Goal: Transaction & Acquisition: Purchase product/service

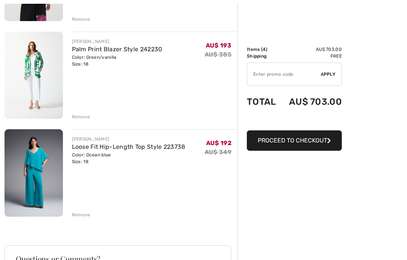
scroll to position [274, 0]
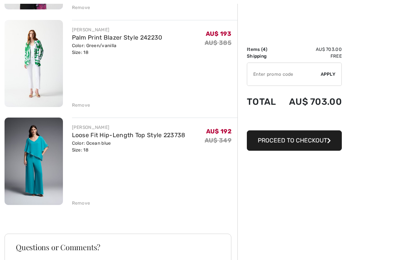
click at [81, 203] on div "Remove" at bounding box center [81, 203] width 18 height 7
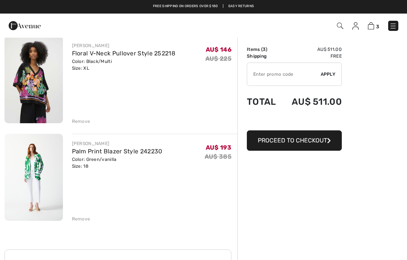
scroll to position [160, 0]
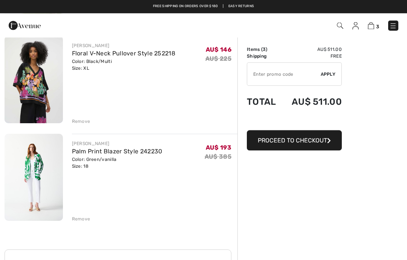
click at [99, 151] on link "Palm Print Blazer Style 242230" at bounding box center [117, 151] width 90 height 7
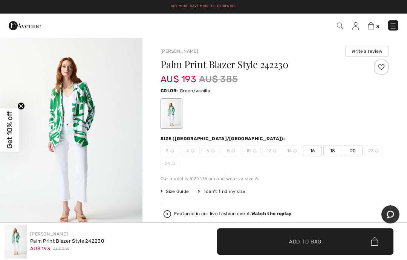
click at [374, 25] on img at bounding box center [371, 25] width 6 height 7
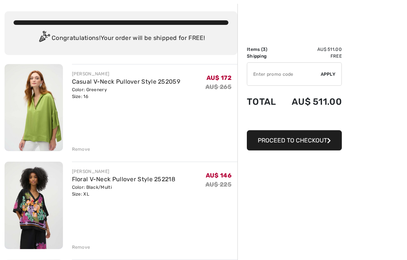
scroll to position [40, 0]
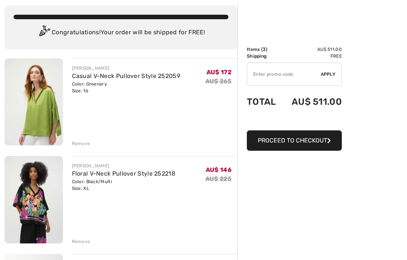
click at [40, 201] on img at bounding box center [34, 199] width 58 height 87
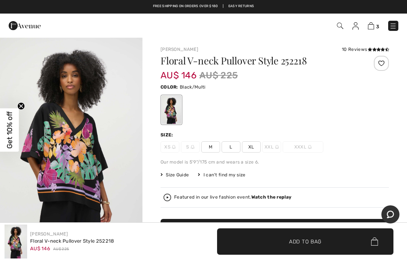
click at [171, 172] on span "Size Guide" at bounding box center [174, 174] width 28 height 7
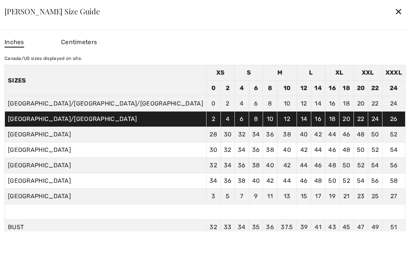
click at [394, 8] on div "✕" at bounding box center [398, 11] width 8 height 16
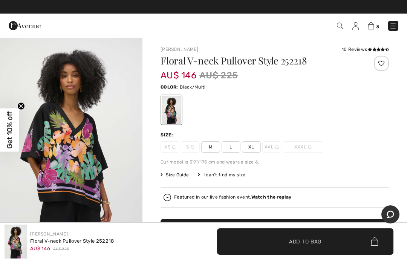
click at [230, 142] on span "L" at bounding box center [230, 146] width 19 height 11
click at [174, 174] on span "Size Guide" at bounding box center [174, 174] width 28 height 7
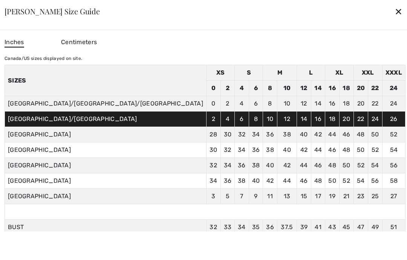
click at [394, 14] on div "✕" at bounding box center [398, 11] width 8 height 16
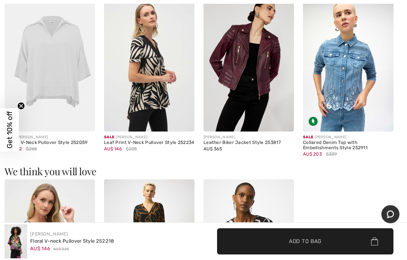
scroll to position [731, 0]
click at [134, 142] on div "Leaf Print V-Neck Pullover Style 252234" at bounding box center [149, 142] width 90 height 5
click at [130, 138] on div "Sale JOSEPH RIBKOFF" at bounding box center [149, 137] width 90 height 6
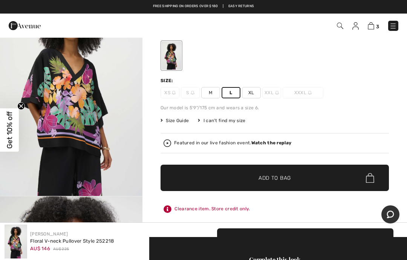
scroll to position [55, 0]
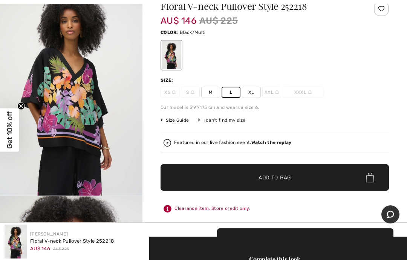
click at [347, 169] on span "✔ Added to Bag Add to Bag" at bounding box center [274, 177] width 228 height 26
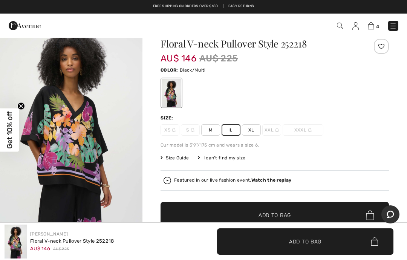
scroll to position [0, 0]
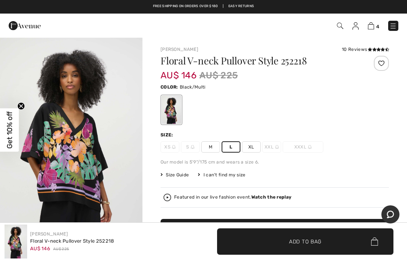
click at [169, 48] on link "[PERSON_NAME]" at bounding box center [179, 49] width 38 height 5
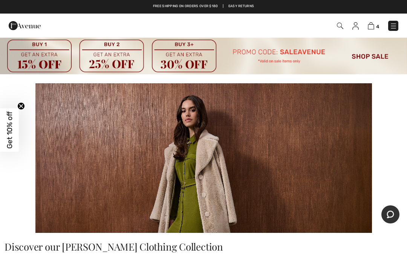
click at [369, 23] on img at bounding box center [371, 25] width 6 height 7
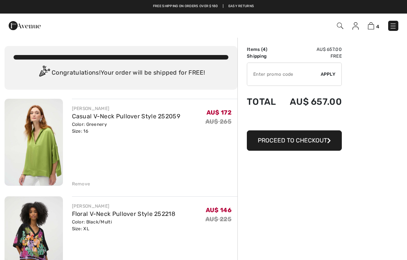
click at [270, 75] on input "TEXT" at bounding box center [283, 74] width 73 height 23
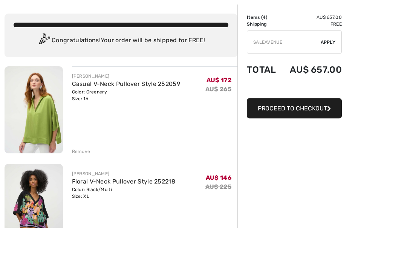
type input "SALEAVENUE"
click at [330, 63] on div "✔ Apply Remove" at bounding box center [294, 74] width 95 height 23
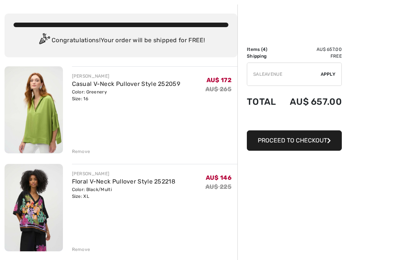
click at [325, 69] on div "✔ Apply Remove" at bounding box center [294, 74] width 95 height 23
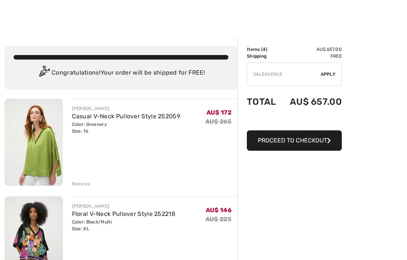
click at [325, 71] on span "Apply" at bounding box center [327, 74] width 15 height 7
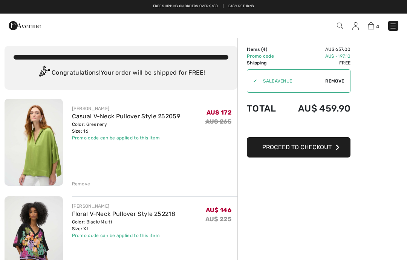
click at [38, 150] on img at bounding box center [34, 142] width 58 height 87
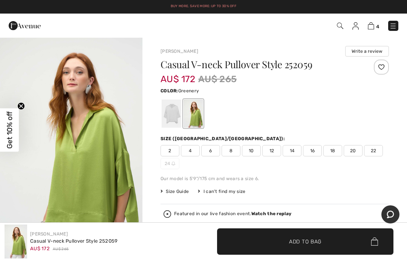
click at [170, 52] on link "[PERSON_NAME]" at bounding box center [179, 51] width 38 height 5
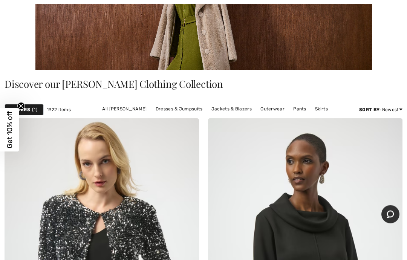
scroll to position [163, 0]
click at [319, 109] on link "Skirts" at bounding box center [321, 109] width 20 height 10
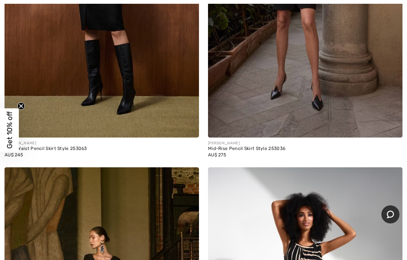
scroll to position [3646, 0]
